Goal: Information Seeking & Learning: Learn about a topic

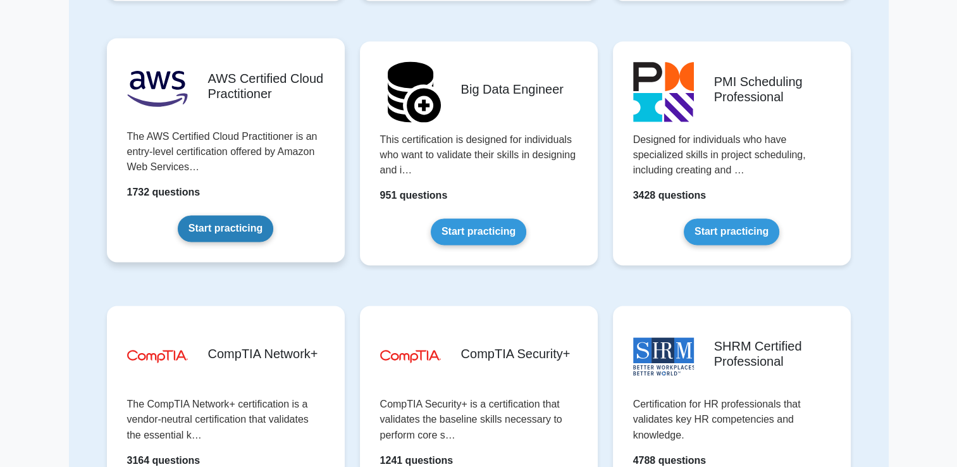
scroll to position [1960, 0]
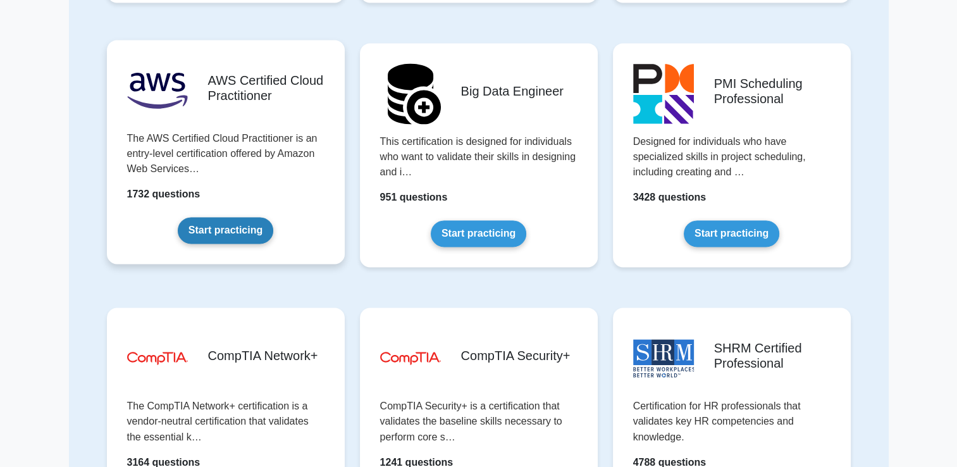
click at [261, 227] on link "Start practicing" at bounding box center [226, 230] width 96 height 27
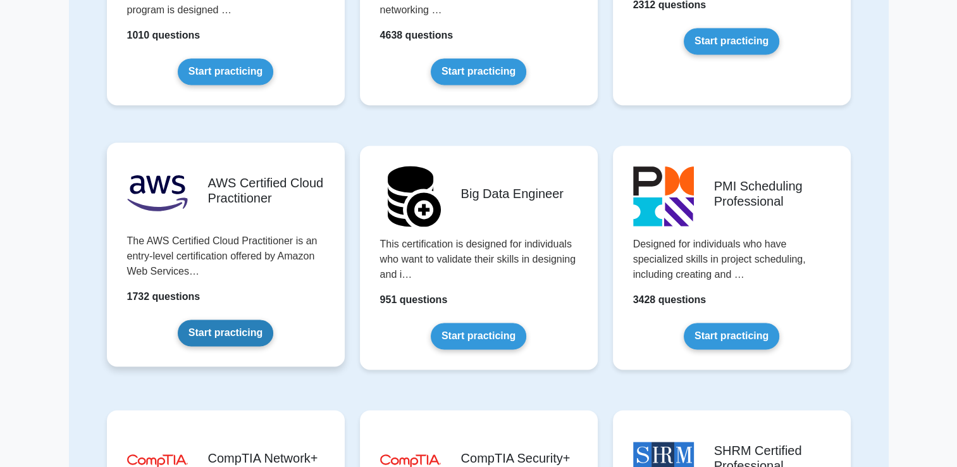
scroll to position [1865, 0]
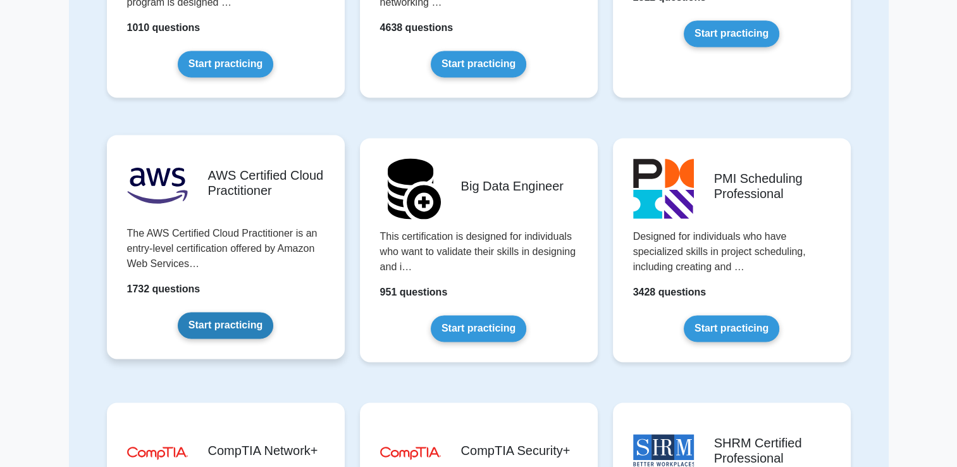
click at [255, 312] on link "Start practicing" at bounding box center [226, 325] width 96 height 27
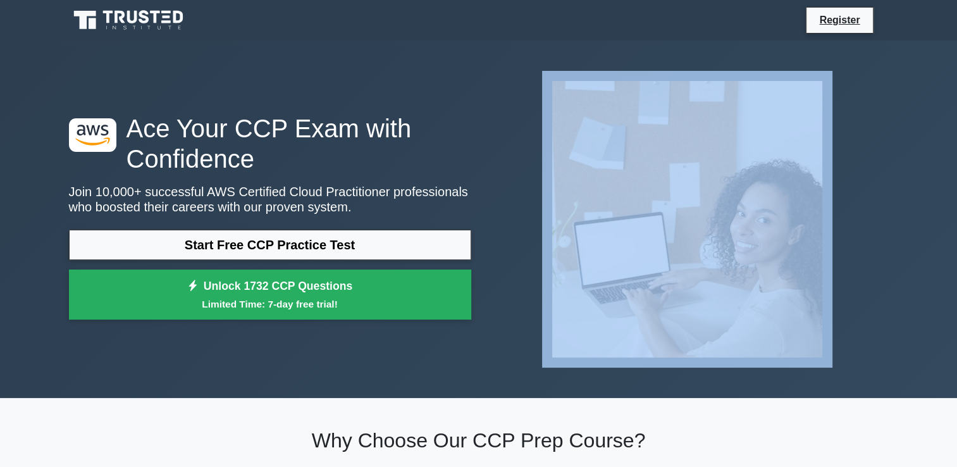
drag, startPoint x: 0, startPoint y: 0, endPoint x: 320, endPoint y: 320, distance: 452.8
click at [320, 320] on div "Start Free CCP Practice Test Unlock 1732 CCP Questions Limited Time: 7-day free…" at bounding box center [270, 278] width 402 height 97
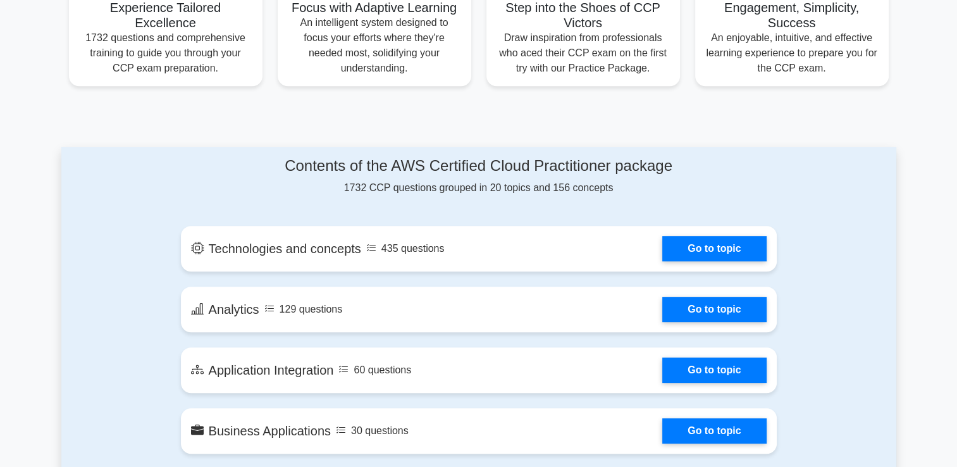
scroll to position [480, 0]
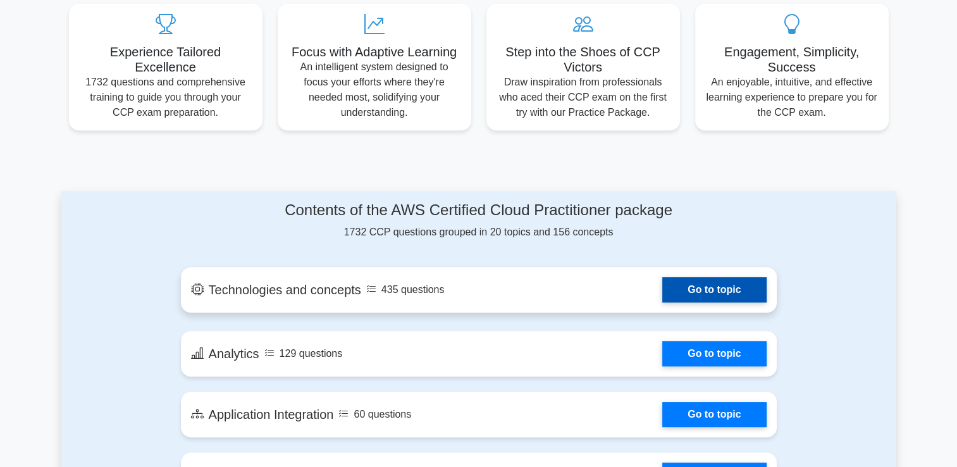
click at [729, 294] on link "Go to topic" at bounding box center [714, 289] width 104 height 25
